Goal: Book appointment/travel/reservation

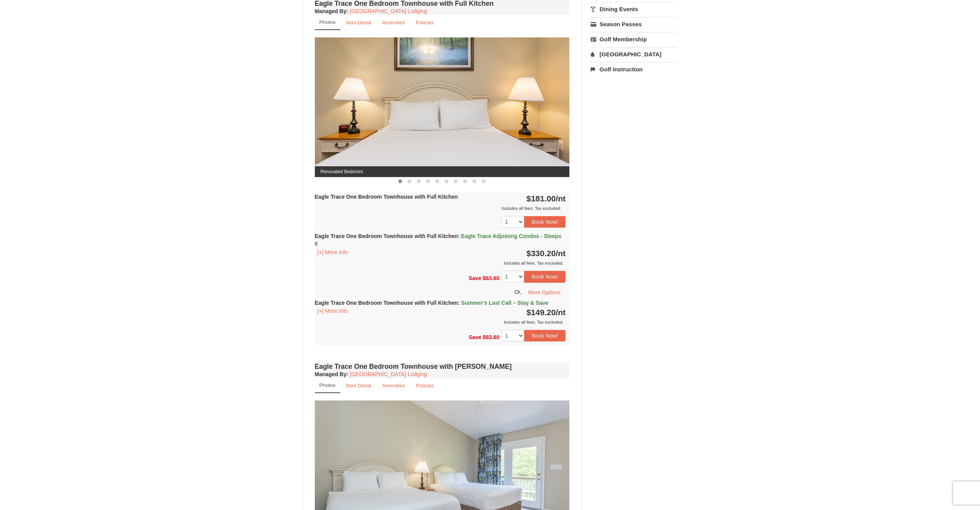
scroll to position [270, 0]
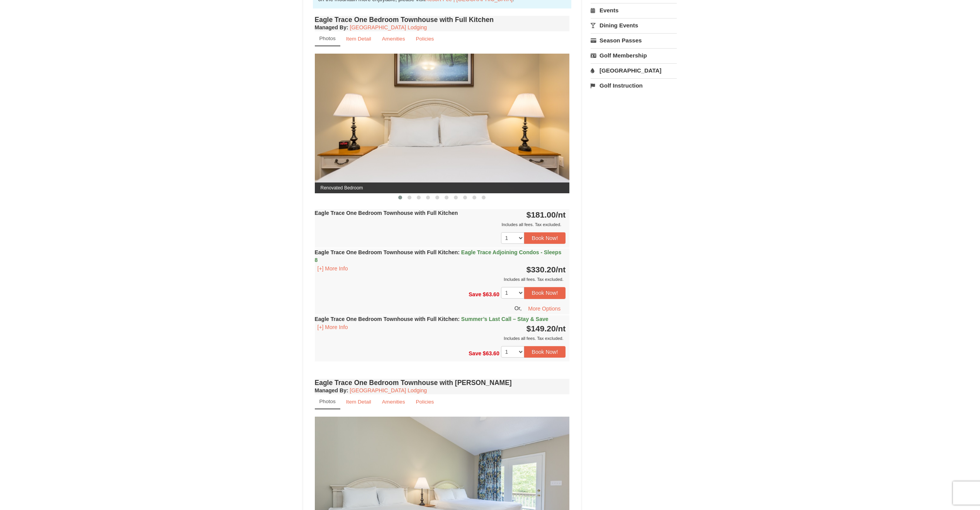
click at [422, 317] on strong "Eagle Trace One Bedroom Townhouse with Full Kitchen : Summer’s Last Call – Stay…" at bounding box center [432, 319] width 234 height 6
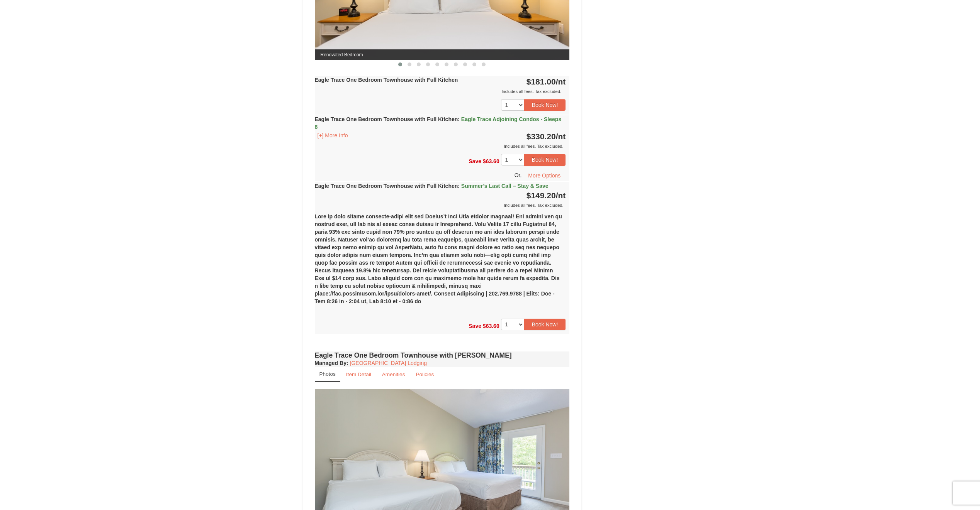
scroll to position [348, 0]
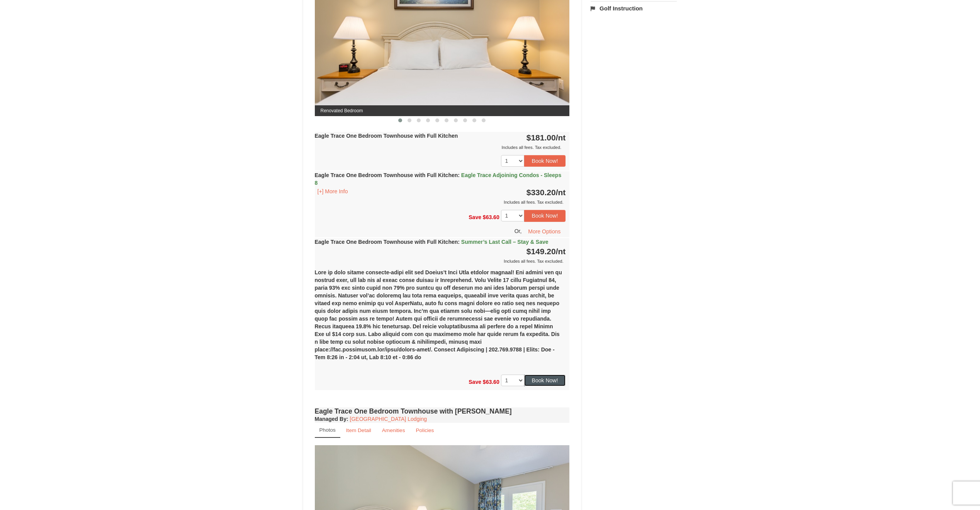
click at [556, 375] on button "Book Now!" at bounding box center [545, 381] width 42 height 12
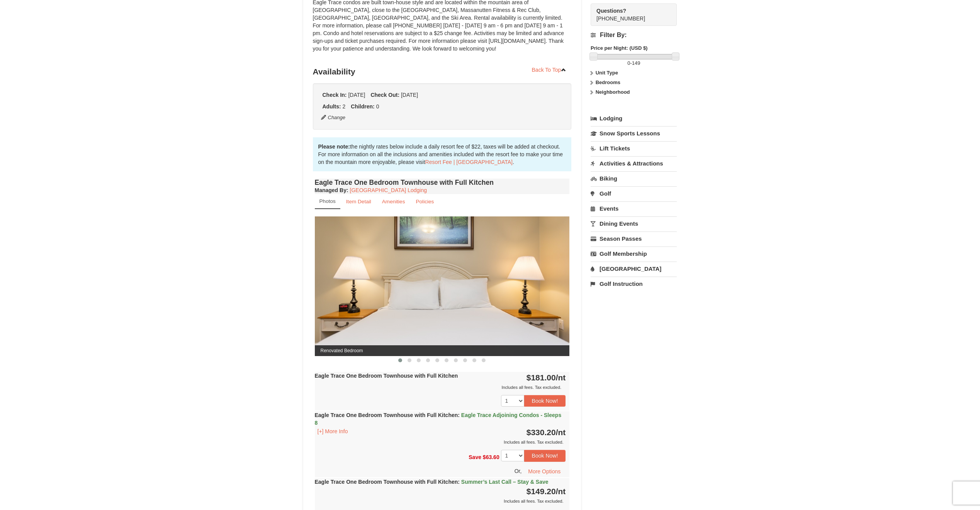
scroll to position [68, 0]
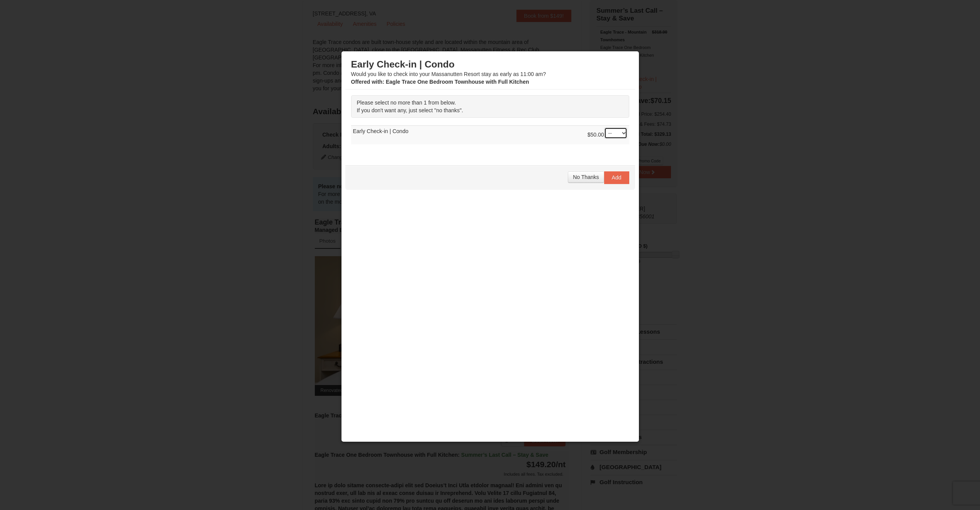
click at [622, 132] on select "-- 01" at bounding box center [615, 133] width 23 height 12
click at [700, 139] on div at bounding box center [490, 255] width 980 height 510
click at [594, 179] on span "No Thanks" at bounding box center [586, 177] width 26 height 6
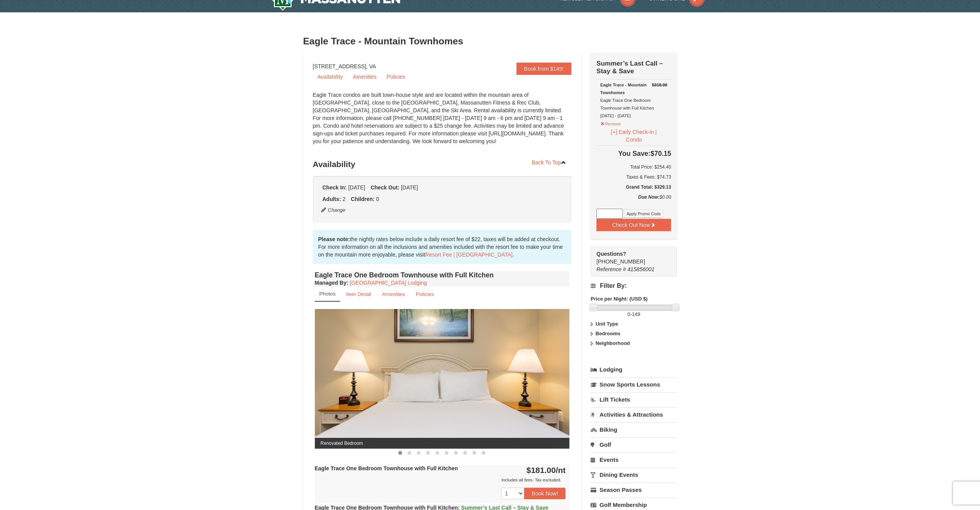
scroll to position [0, 0]
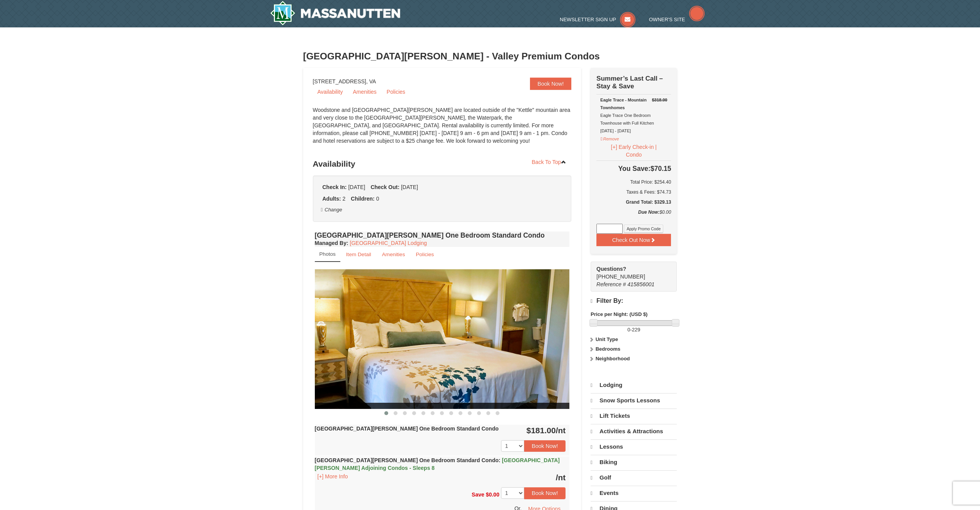
select select "9"
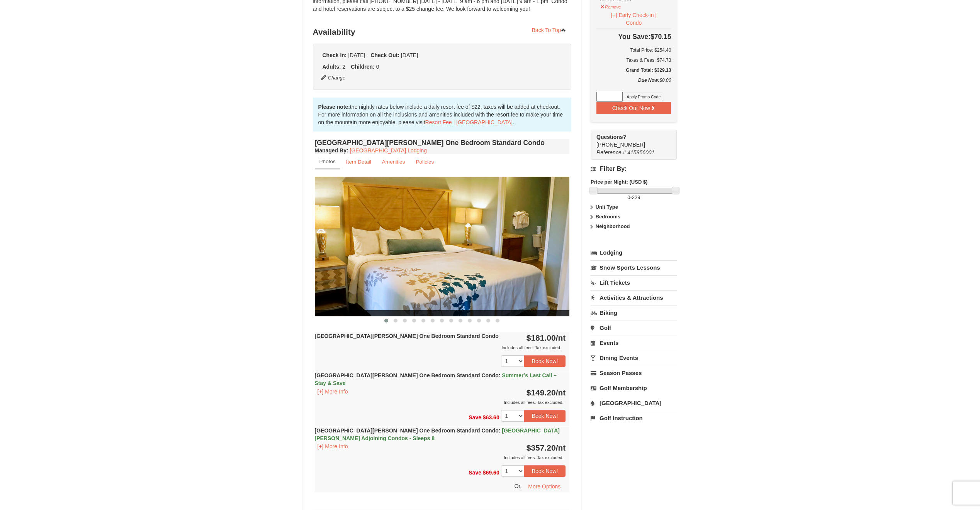
scroll to position [154, 0]
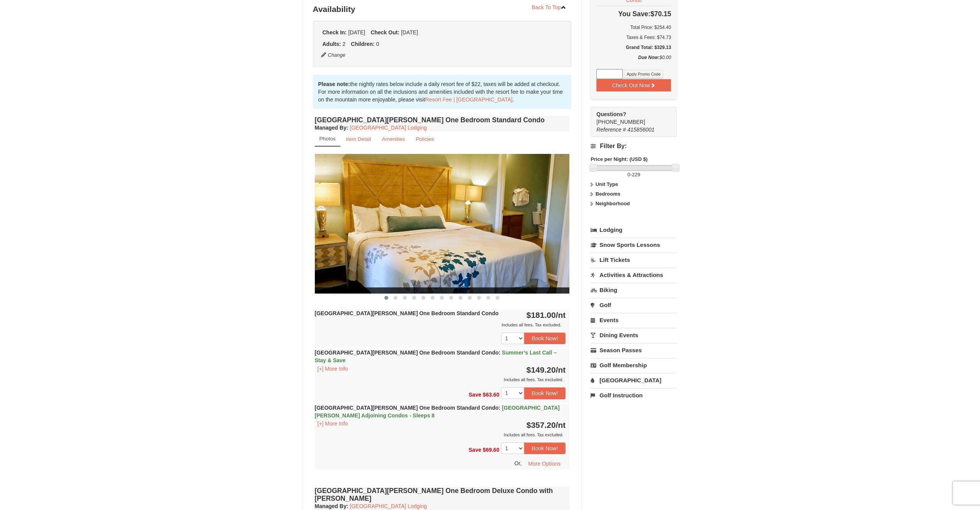
click at [456, 323] on div "Includes all fees. Tax excluded." at bounding box center [440, 325] width 251 height 8
click at [466, 264] on img at bounding box center [442, 223] width 255 height 139
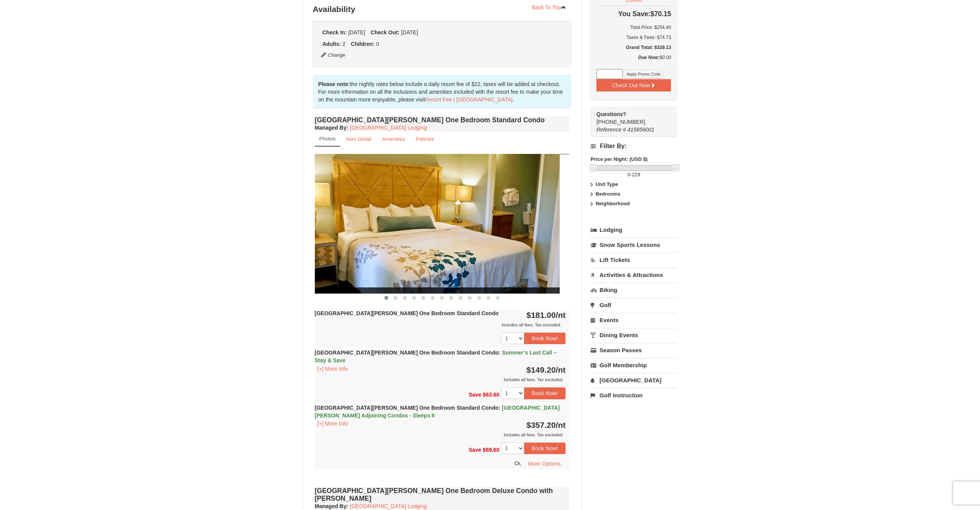
drag, startPoint x: 391, startPoint y: 279, endPoint x: 362, endPoint y: 275, distance: 29.6
click at [358, 278] on img at bounding box center [432, 223] width 255 height 139
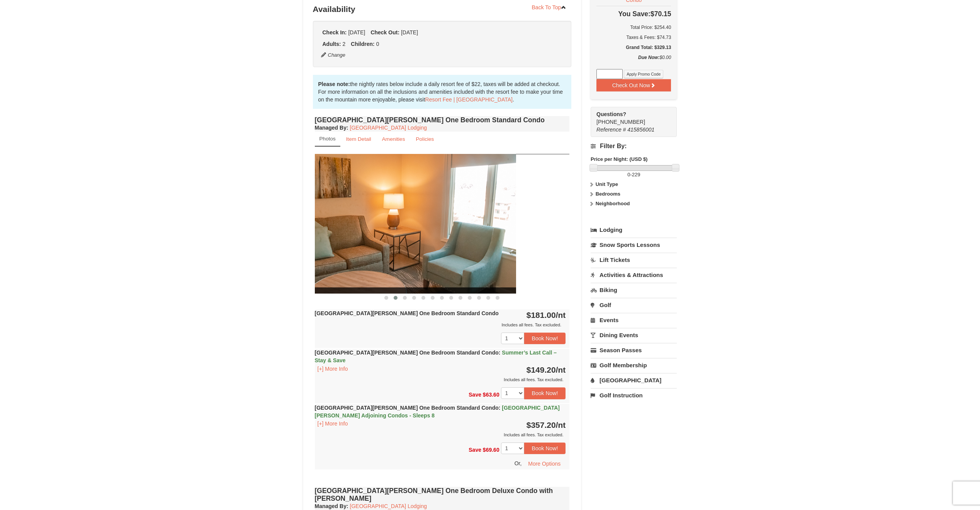
drag, startPoint x: 457, startPoint y: 260, endPoint x: 401, endPoint y: 263, distance: 56.0
click at [395, 263] on img at bounding box center [388, 223] width 255 height 139
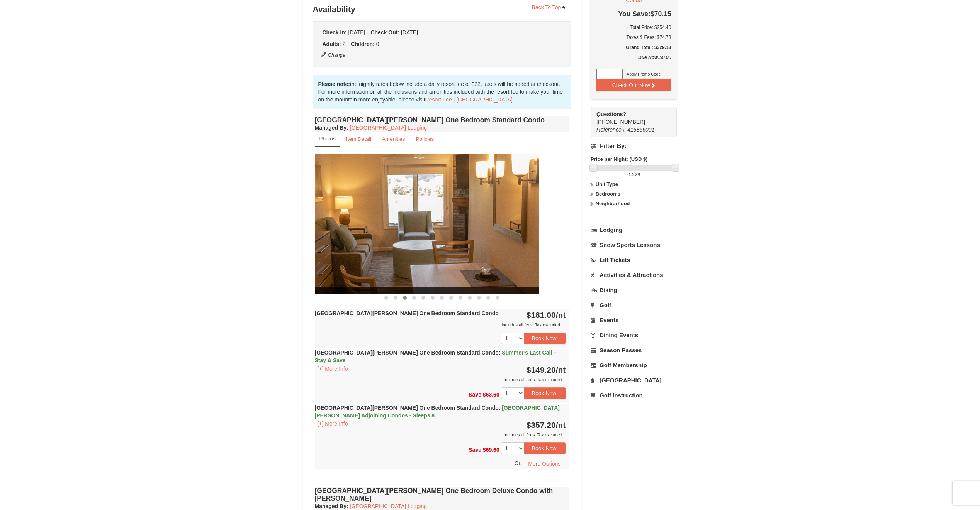
drag, startPoint x: 478, startPoint y: 254, endPoint x: 422, endPoint y: 256, distance: 56.0
click at [426, 255] on img at bounding box center [411, 223] width 255 height 139
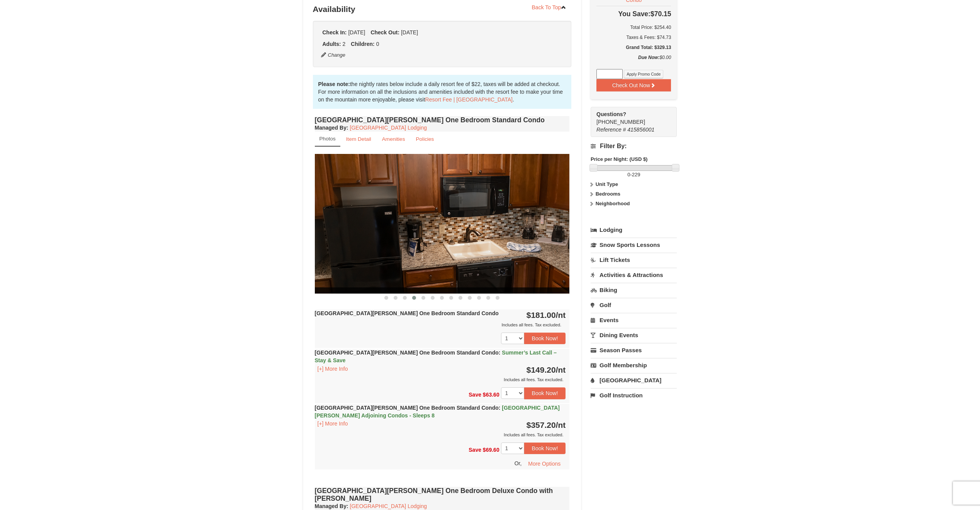
drag, startPoint x: 504, startPoint y: 251, endPoint x: 458, endPoint y: 247, distance: 45.7
click at [465, 247] on img at bounding box center [442, 223] width 255 height 139
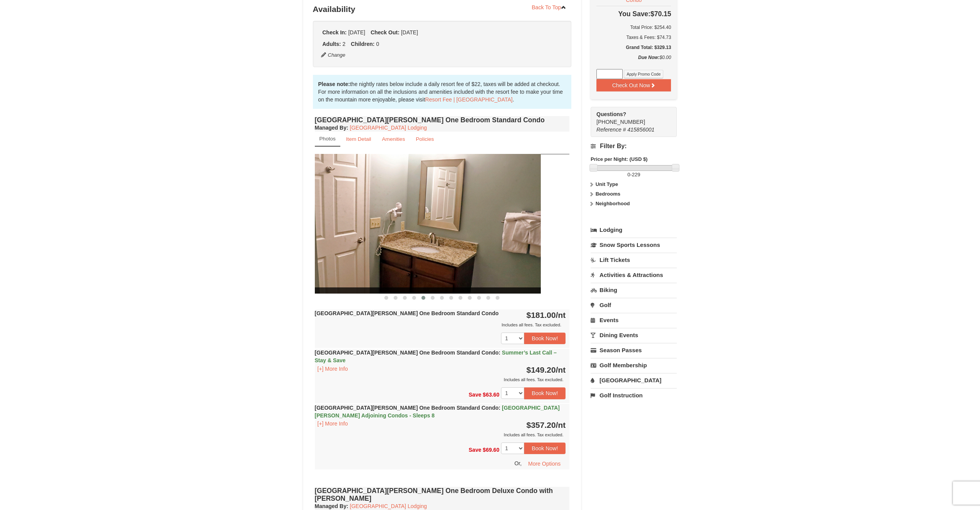
drag, startPoint x: 470, startPoint y: 236, endPoint x: 441, endPoint y: 236, distance: 29.0
click at [443, 236] on img at bounding box center [413, 223] width 255 height 139
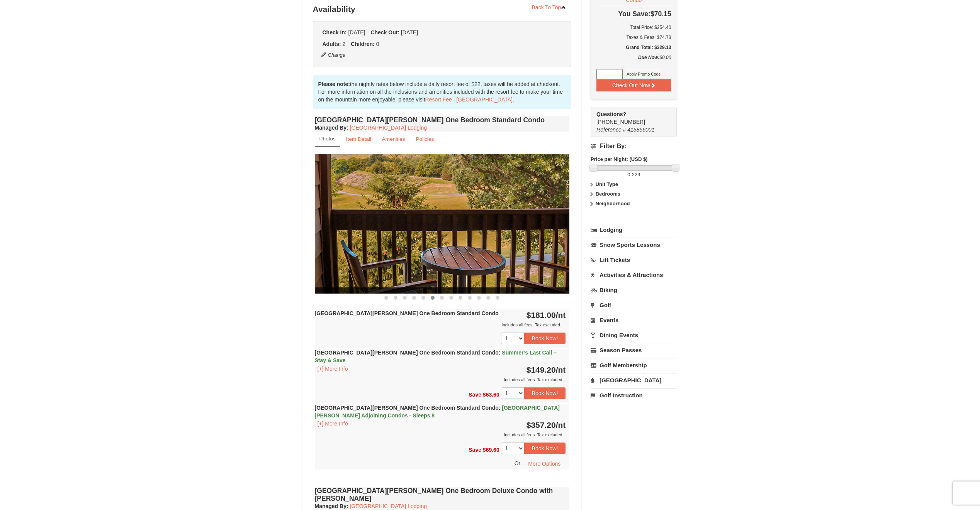
drag, startPoint x: 475, startPoint y: 232, endPoint x: 461, endPoint y: 235, distance: 14.1
click at [461, 234] on img at bounding box center [442, 223] width 255 height 139
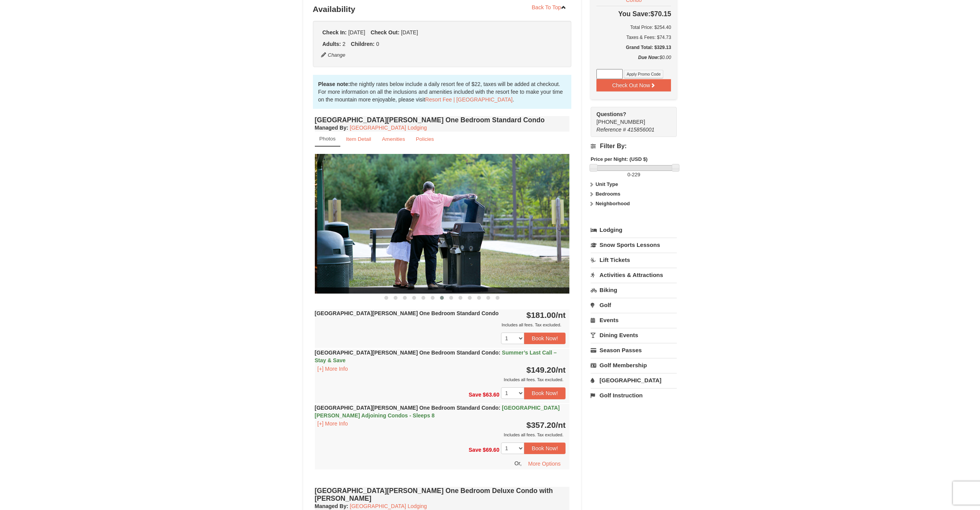
drag, startPoint x: 475, startPoint y: 235, endPoint x: 527, endPoint y: 237, distance: 52.6
click at [525, 237] on img at bounding box center [444, 223] width 255 height 139
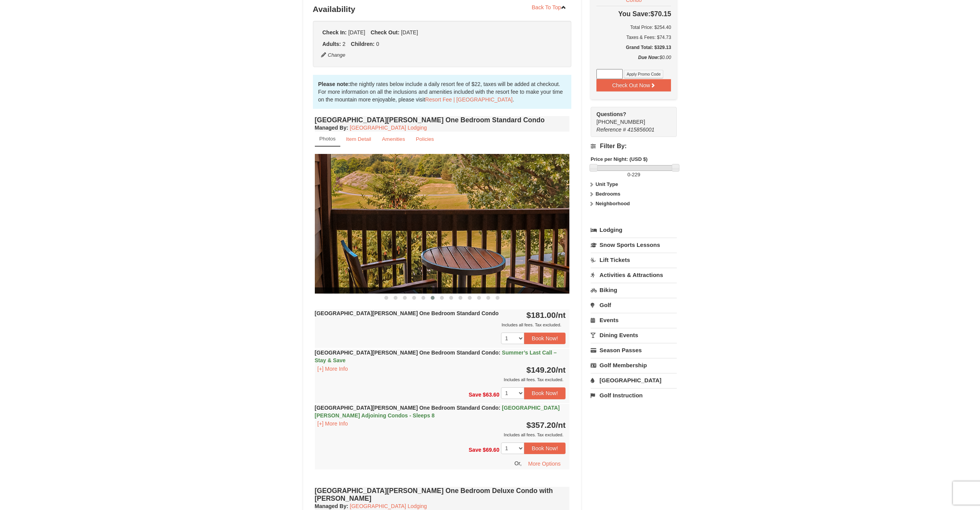
drag, startPoint x: 526, startPoint y: 240, endPoint x: 464, endPoint y: 249, distance: 63.2
click at [480, 246] on img at bounding box center [442, 223] width 255 height 139
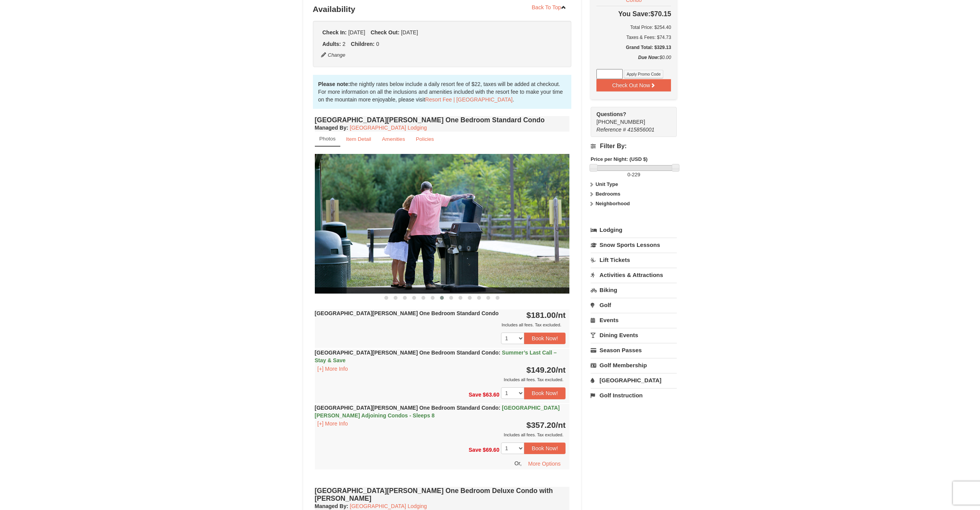
drag, startPoint x: 493, startPoint y: 246, endPoint x: 443, endPoint y: 251, distance: 50.5
click at [452, 250] on img at bounding box center [442, 223] width 255 height 139
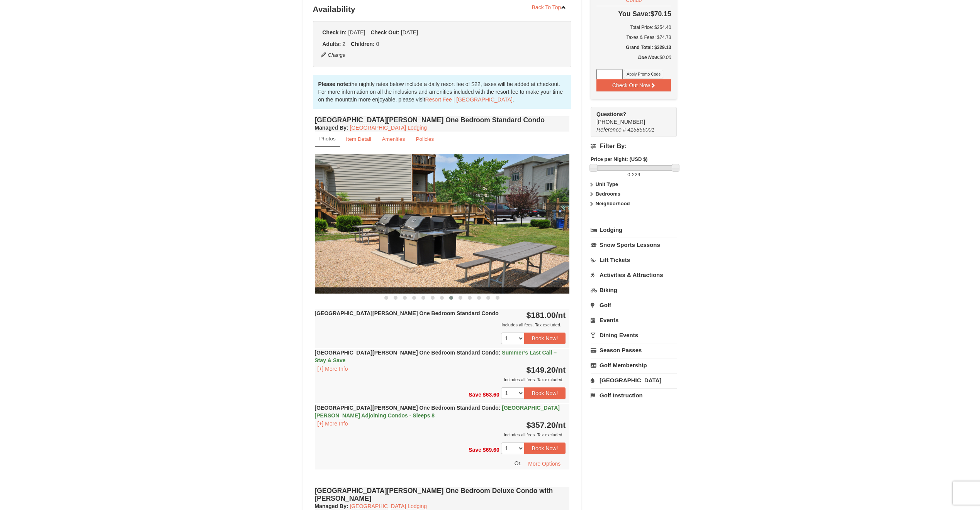
drag, startPoint x: 485, startPoint y: 246, endPoint x: 460, endPoint y: 249, distance: 25.3
click at [469, 248] on img at bounding box center [442, 223] width 255 height 139
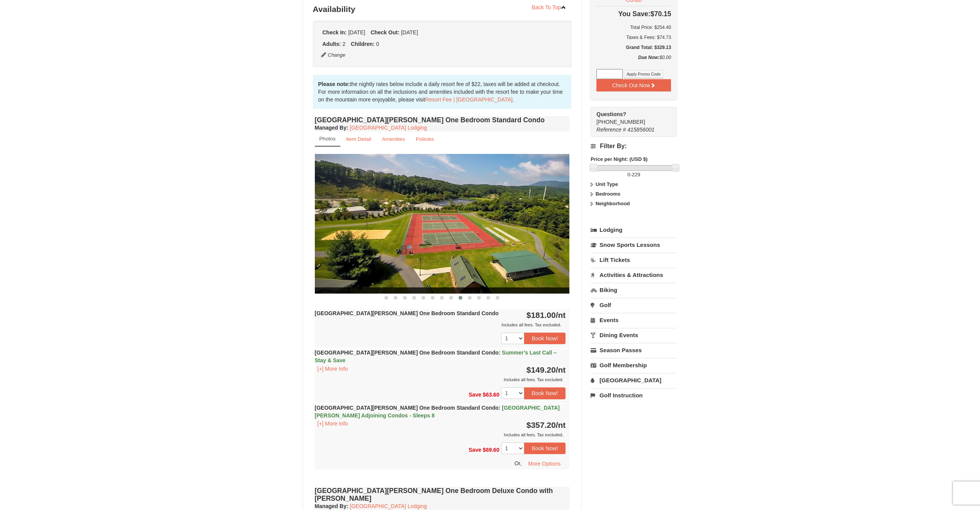
drag, startPoint x: 461, startPoint y: 243, endPoint x: 456, endPoint y: 243, distance: 5.4
click at [458, 243] on img at bounding box center [442, 223] width 255 height 139
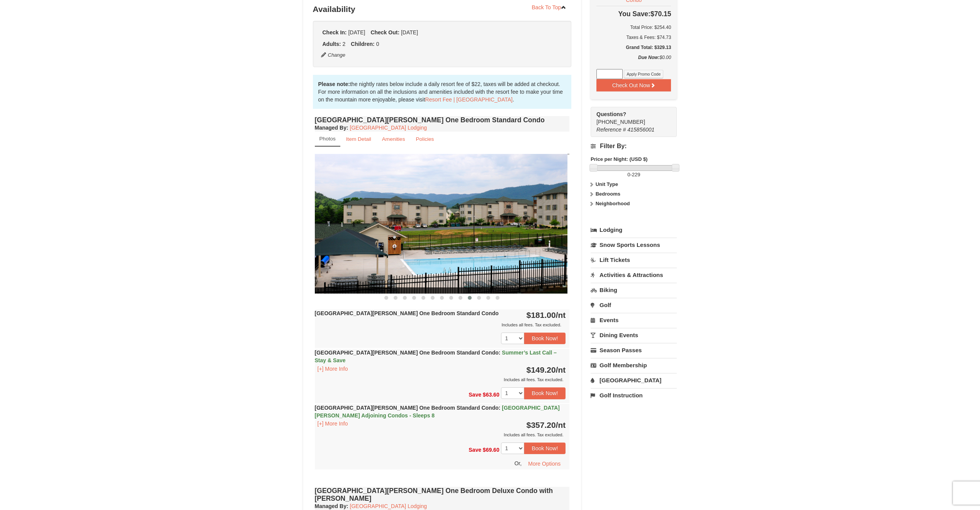
drag, startPoint x: 488, startPoint y: 239, endPoint x: 460, endPoint y: 242, distance: 28.0
click at [477, 240] on img at bounding box center [439, 223] width 255 height 139
drag, startPoint x: 487, startPoint y: 239, endPoint x: 441, endPoint y: 242, distance: 45.7
click at [446, 241] on img at bounding box center [440, 223] width 255 height 139
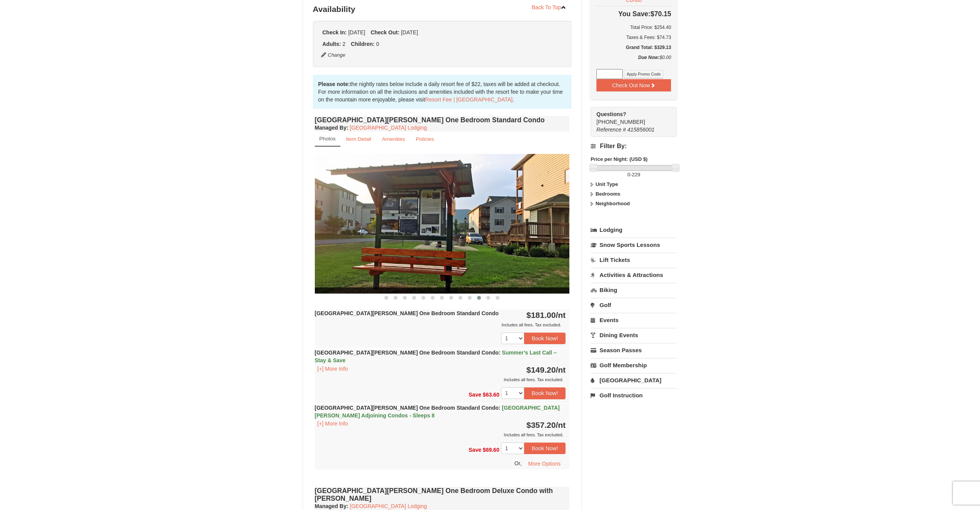
drag, startPoint x: 485, startPoint y: 241, endPoint x: 450, endPoint y: 242, distance: 35.2
click at [457, 242] on img at bounding box center [442, 223] width 255 height 139
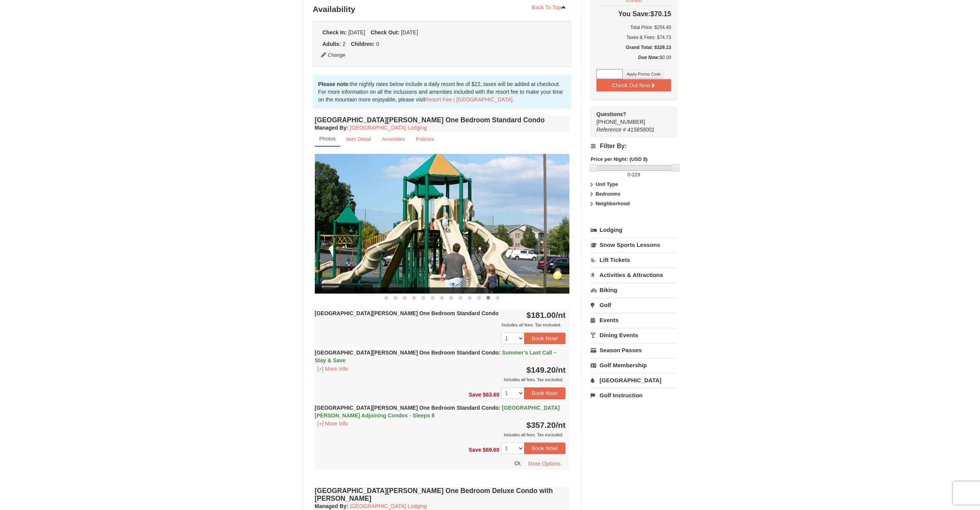
drag, startPoint x: 492, startPoint y: 240, endPoint x: 451, endPoint y: 243, distance: 41.1
click at [456, 243] on img at bounding box center [442, 223] width 255 height 139
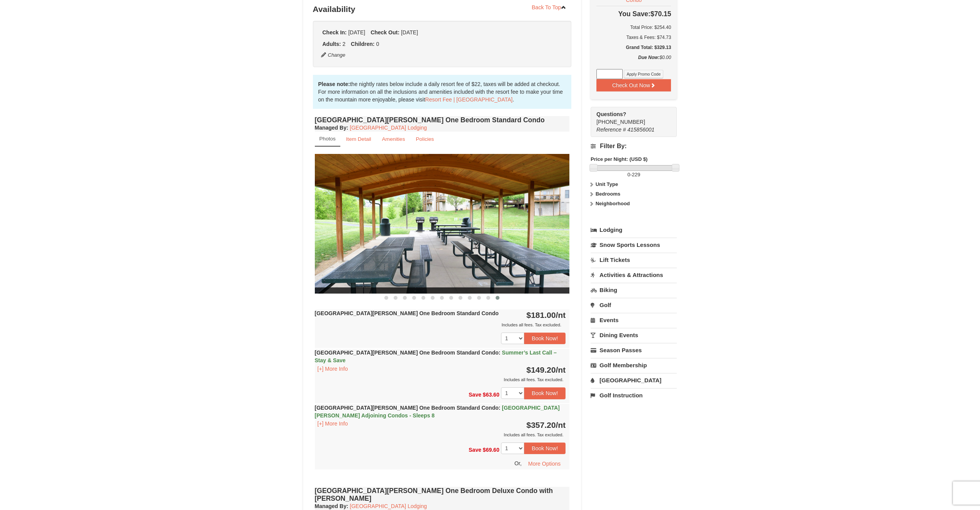
drag, startPoint x: 442, startPoint y: 245, endPoint x: 432, endPoint y: 246, distance: 10.5
click at [439, 246] on img at bounding box center [442, 223] width 255 height 139
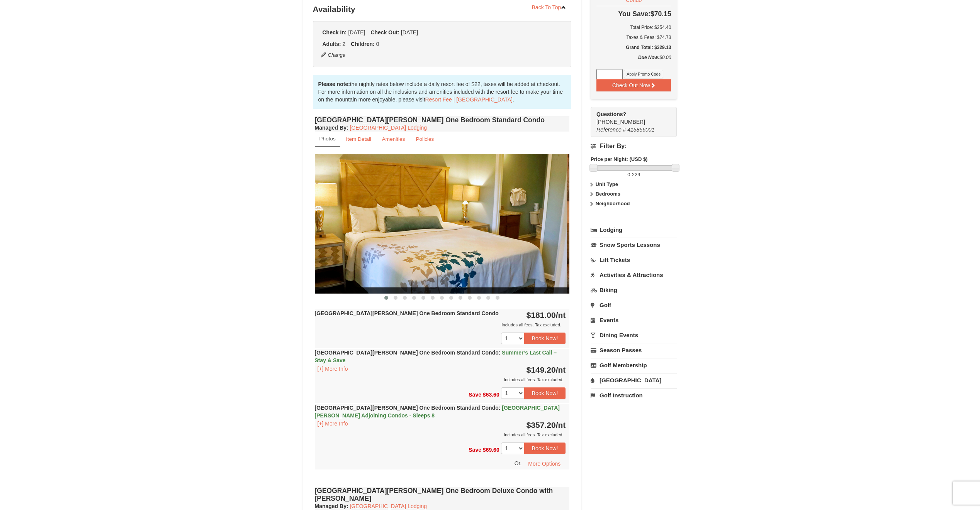
drag, startPoint x: 495, startPoint y: 241, endPoint x: 452, endPoint y: 248, distance: 43.3
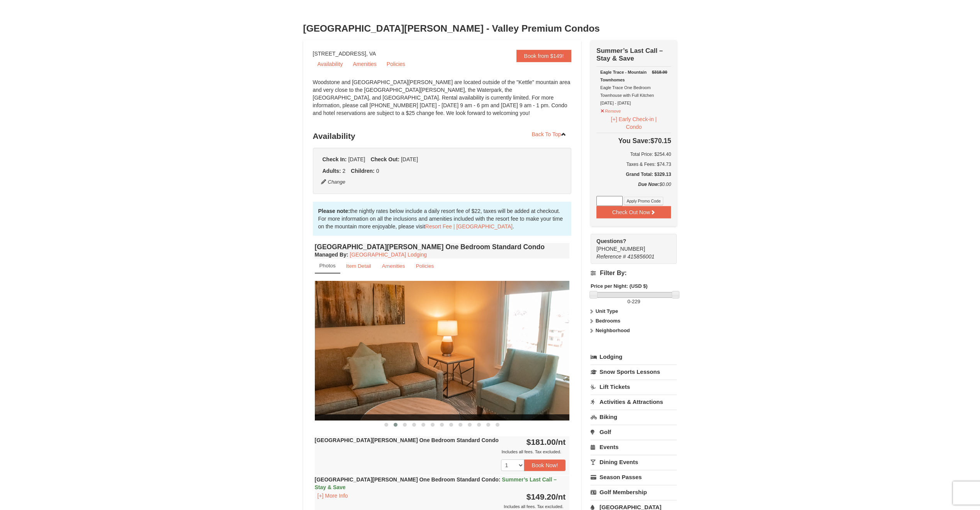
scroll to position [0, 0]
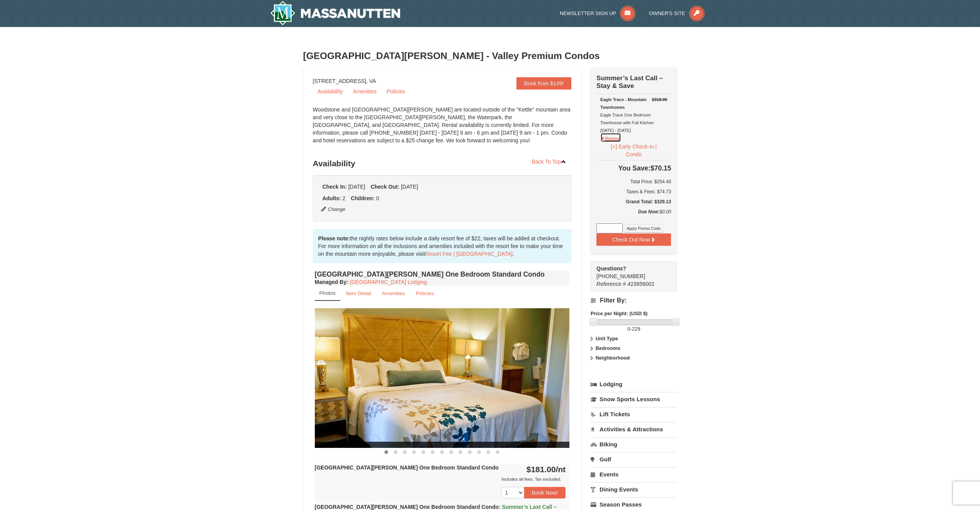
click at [602, 142] on button "Remove" at bounding box center [610, 138] width 21 height 10
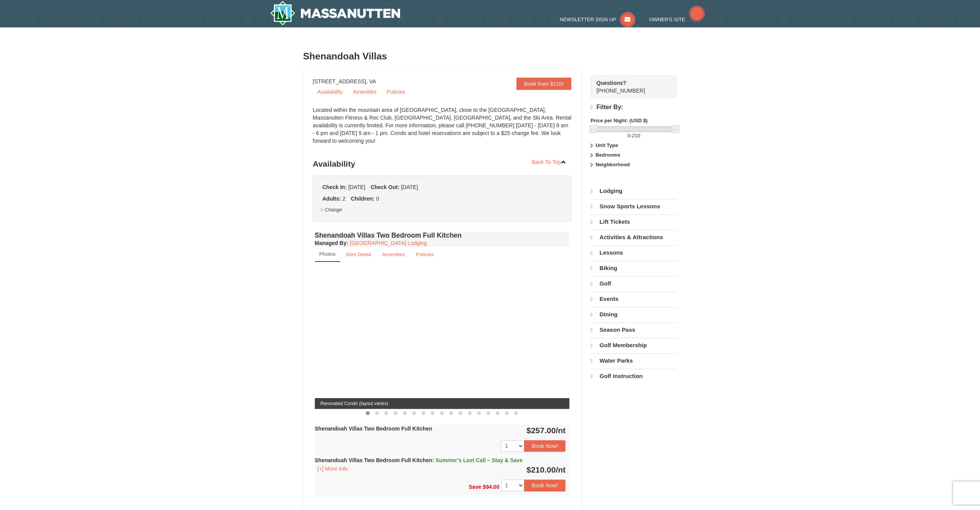
select select "9"
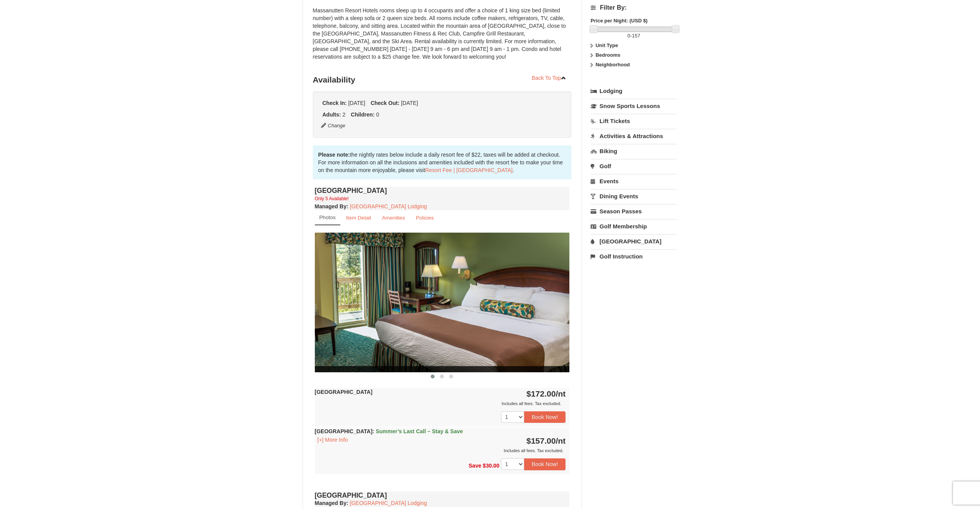
scroll to position [77, 0]
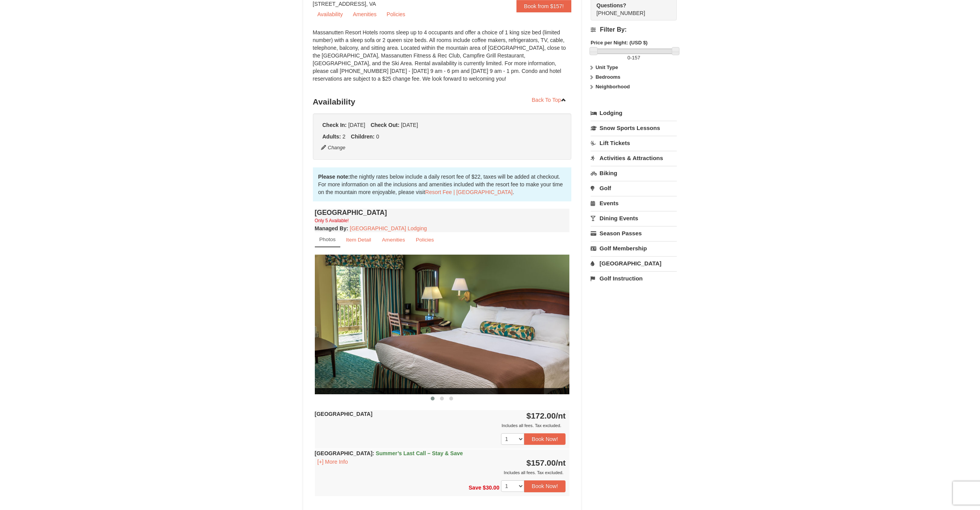
click at [475, 316] on img at bounding box center [442, 324] width 255 height 139
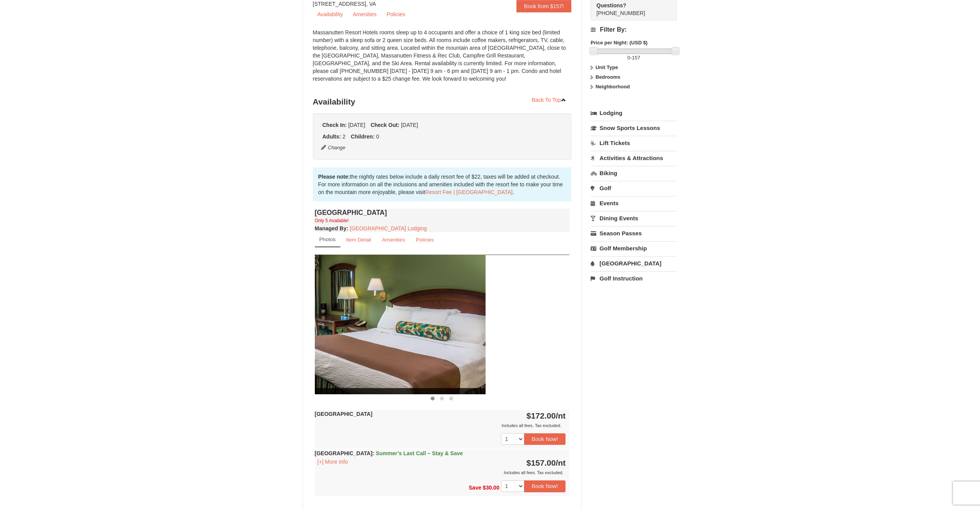
drag, startPoint x: 499, startPoint y: 320, endPoint x: 378, endPoint y: 306, distance: 121.7
click at [367, 308] on img at bounding box center [358, 324] width 255 height 139
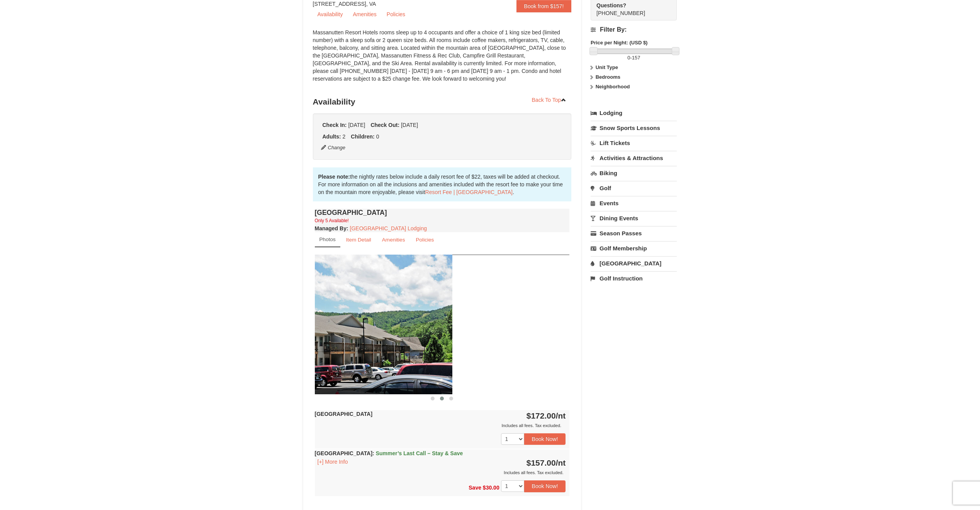
drag, startPoint x: 500, startPoint y: 317, endPoint x: 396, endPoint y: 321, distance: 104.7
click at [381, 322] on img at bounding box center [324, 324] width 255 height 139
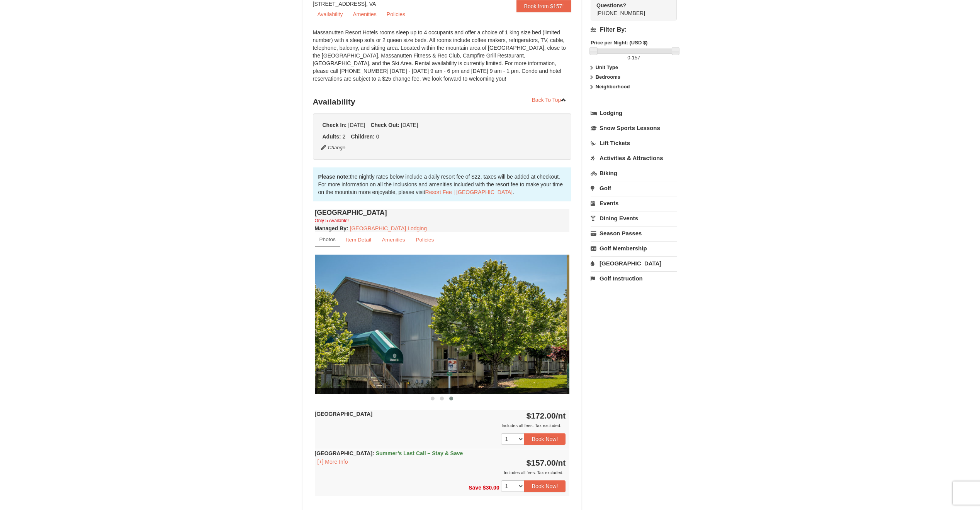
drag, startPoint x: 520, startPoint y: 337, endPoint x: 392, endPoint y: 343, distance: 129.1
click at [392, 343] on img at bounding box center [439, 324] width 255 height 139
